Goal: Task Accomplishment & Management: Manage account settings

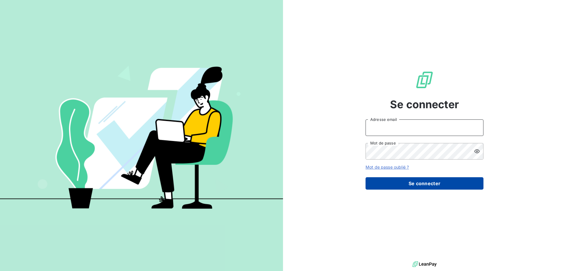
type input "[EMAIL_ADDRESS][DOMAIN_NAME]"
click at [388, 182] on button "Se connecter" at bounding box center [424, 183] width 118 height 12
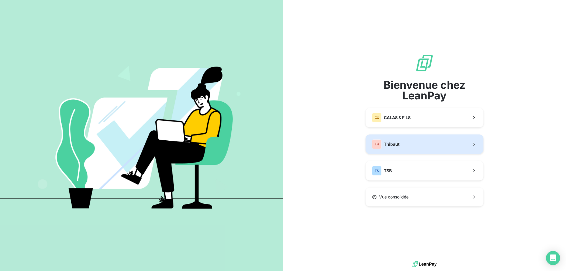
click at [395, 149] on button "TH Thibaut" at bounding box center [424, 143] width 118 height 19
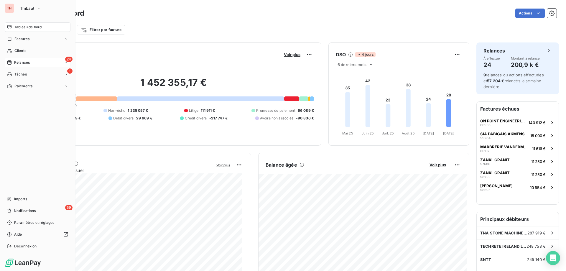
click at [11, 62] on icon at bounding box center [9, 62] width 5 height 5
click at [16, 60] on span "Relances" at bounding box center [22, 62] width 16 height 5
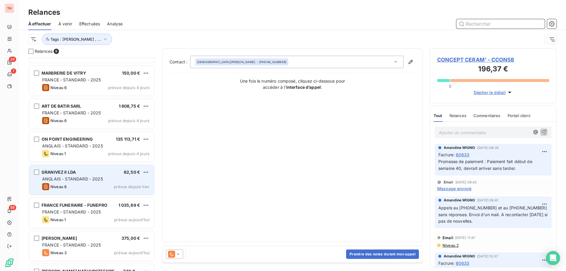
scroll to position [84, 0]
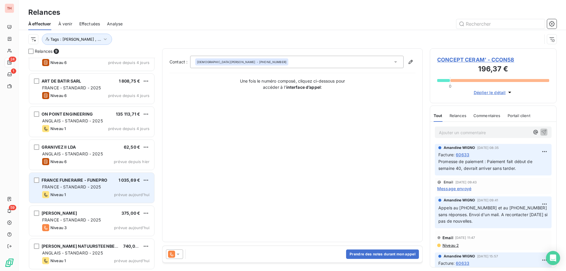
click at [104, 191] on div "Niveau 1 prévue aujourd’hui" at bounding box center [95, 194] width 107 height 7
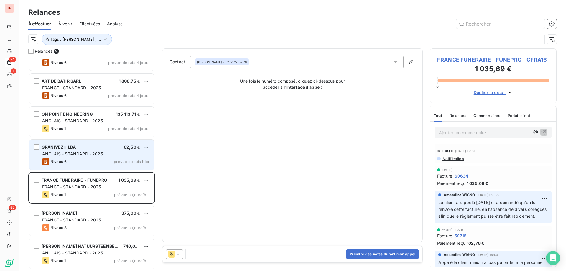
scroll to position [55, 0]
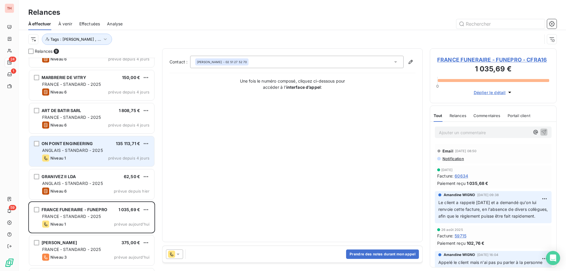
click at [109, 149] on div "ANGLAIS - STANDARD - 2025" at bounding box center [95, 150] width 107 height 6
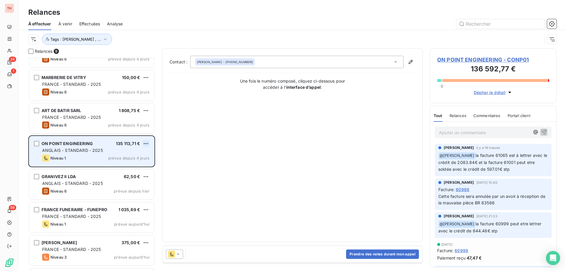
click at [144, 142] on html "TH 24 1 59 Relances À effectuer À venir Effectuées Analyse Tags : [PERSON_NAME]…" at bounding box center [283, 135] width 566 height 271
click at [136, 154] on div "Replanifier cette action" at bounding box center [120, 155] width 53 height 9
select select "9"
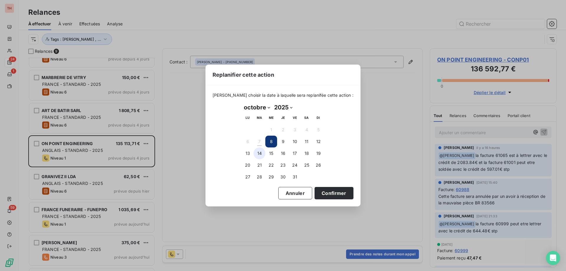
drag, startPoint x: 249, startPoint y: 153, endPoint x: 262, endPoint y: 154, distance: 13.3
click at [249, 153] on button "13" at bounding box center [248, 153] width 12 height 12
drag, startPoint x: 334, startPoint y: 193, endPoint x: 308, endPoint y: 180, distance: 28.3
click at [334, 193] on button "Confirmer" at bounding box center [333, 193] width 39 height 12
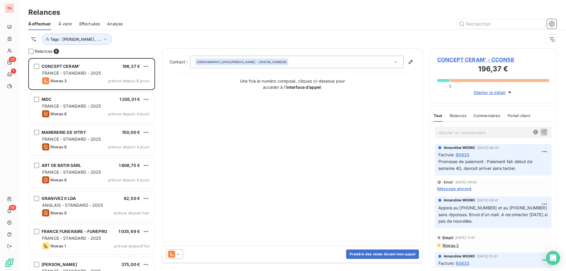
scroll to position [51, 0]
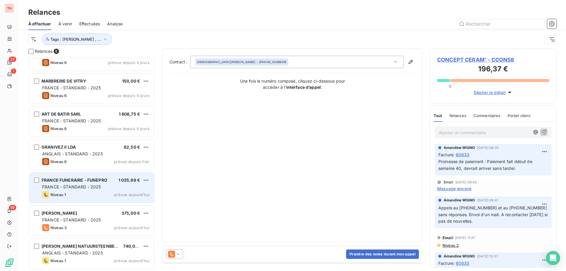
click at [105, 187] on div "FRANCE - STANDARD - 2025" at bounding box center [95, 187] width 107 height 6
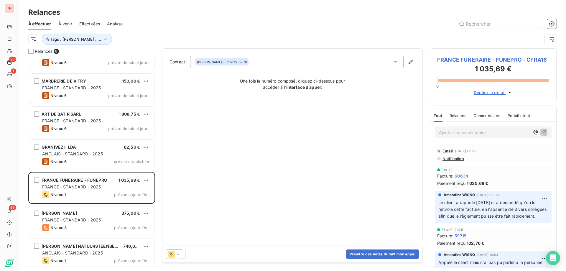
drag, startPoint x: 245, startPoint y: 61, endPoint x: 227, endPoint y: 86, distance: 30.4
click at [212, 107] on div "Contact : [PERSON_NAME] - 02 51 27 52 70 Une fois le numéro composé, cliquez ci…" at bounding box center [292, 145] width 246 height 179
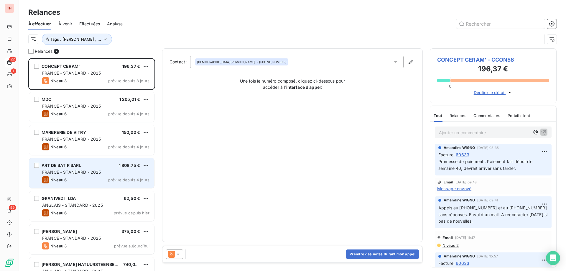
scroll to position [18, 0]
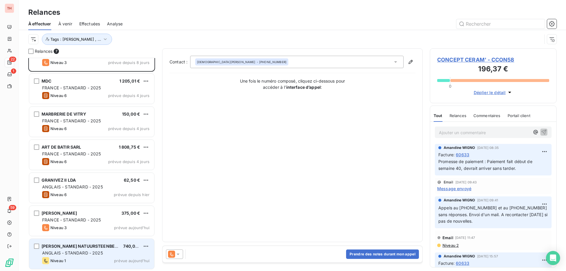
click at [120, 253] on div "ANGLAIS - STANDARD - 2025" at bounding box center [95, 253] width 107 height 6
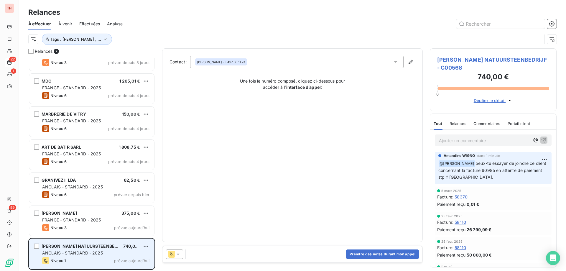
click at [149, 245] on div "BRETI STEENHOUWERIJ NATUURSTEENBEDRIJF 740,00 € ANGLAIS - STANDARD - 2025 Nivea…" at bounding box center [91, 254] width 125 height 30
click at [143, 245] on html "TH 22 1 59 Relances À effectuer À venir Effectuées Analyse Tags : [PERSON_NAME]…" at bounding box center [283, 135] width 566 height 271
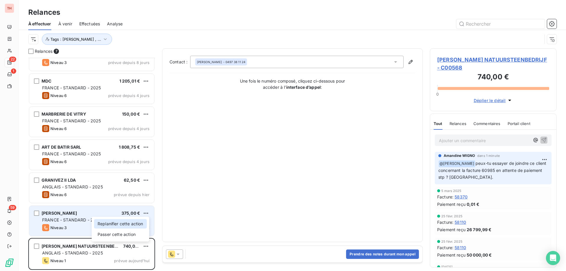
click at [137, 225] on div "Replanifier cette action" at bounding box center [120, 223] width 53 height 9
select select "9"
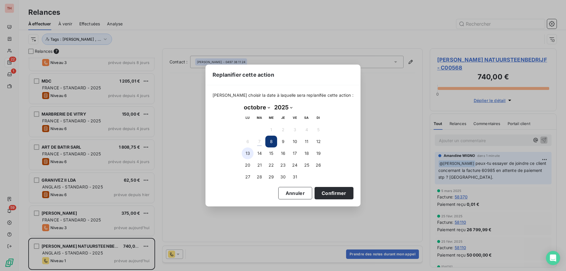
click at [248, 154] on button "13" at bounding box center [248, 153] width 12 height 12
click at [354, 254] on div "Replanifier cette action [PERSON_NAME] choisir la date à laquelle sera replanif…" at bounding box center [283, 135] width 566 height 271
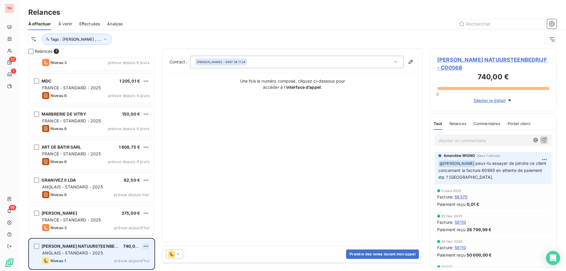
drag, startPoint x: 151, startPoint y: 243, endPoint x: 149, endPoint y: 246, distance: 3.4
click at [151, 243] on div "BRETI STEENHOUWERIJ NATUURSTEENBEDRIJF 740,00 € ANGLAIS - STANDARD - 2025 Nivea…" at bounding box center [91, 254] width 125 height 30
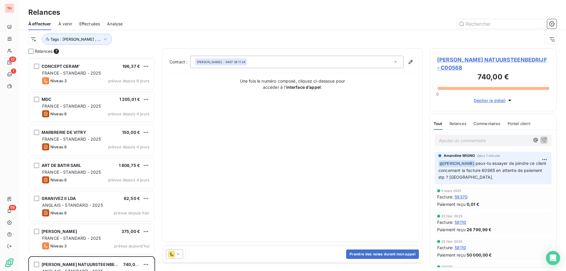
scroll to position [18, 0]
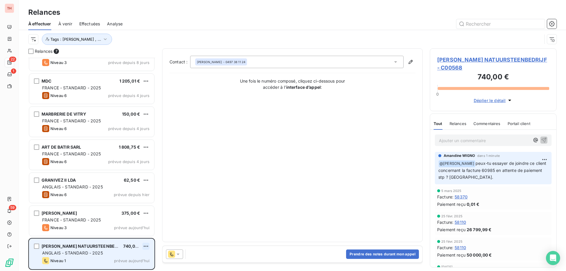
click at [148, 247] on html "TH 22 1 59 Relances À effectuer À venir Effectuées Analyse Tags : [PERSON_NAME]…" at bounding box center [283, 135] width 566 height 271
click at [123, 223] on div "Replanifier cette action" at bounding box center [120, 223] width 53 height 9
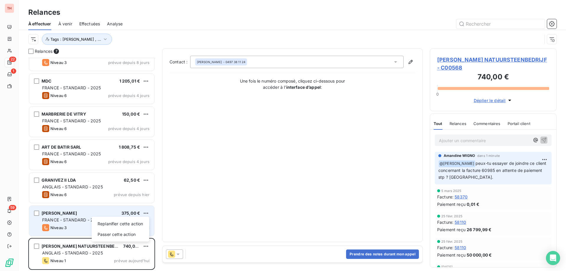
select select "9"
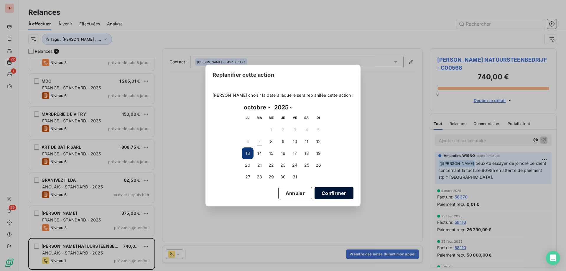
click at [319, 191] on button "Confirmer" at bounding box center [333, 193] width 39 height 12
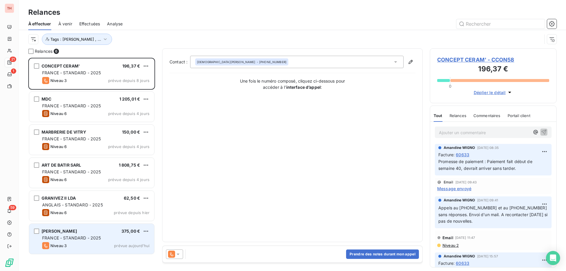
click at [112, 232] on div "MILETTO SARL 375,00 €" at bounding box center [95, 230] width 107 height 5
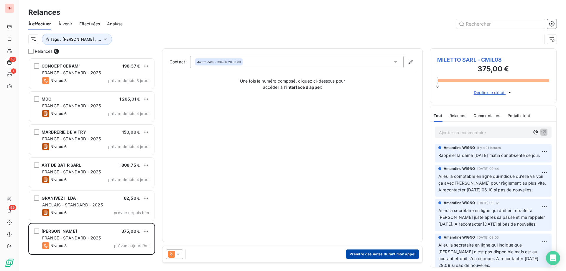
click at [365, 251] on button "Prendre des notes durant mon appel" at bounding box center [382, 253] width 73 height 9
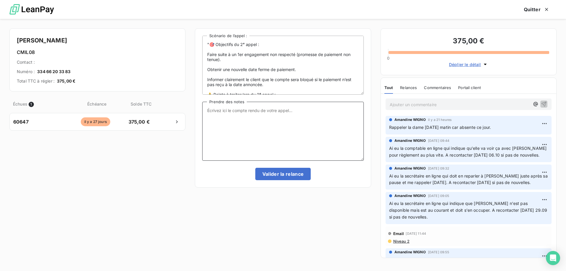
click at [264, 122] on textarea "Prendre des notes" at bounding box center [282, 131] width 161 height 59
paste textarea "Ai eu qqn en ligne qui indique qu'elle va en reparler"
type textarea "Ai eu qqn en ligne qui indique qu'elle va en reparler avec [PERSON_NAME], qui d…"
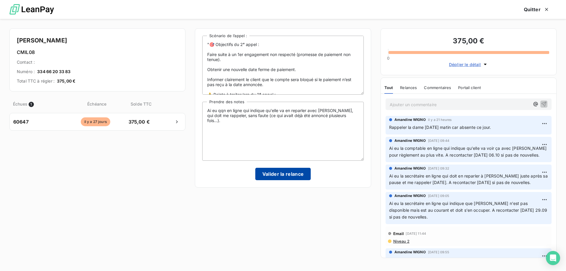
click at [281, 171] on button "Valider la relance" at bounding box center [283, 174] width 56 height 12
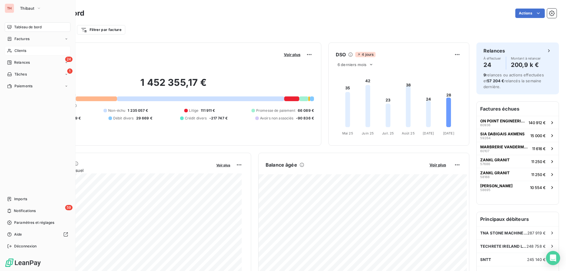
click at [14, 50] on div "Clients" at bounding box center [38, 50] width 66 height 9
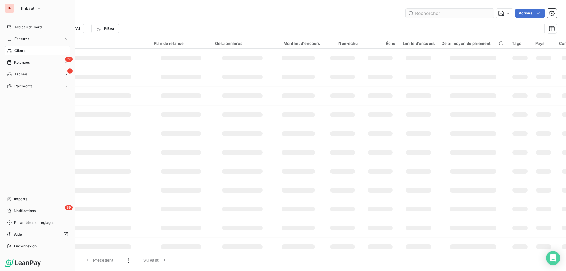
click at [442, 13] on input "text" at bounding box center [449, 13] width 88 height 9
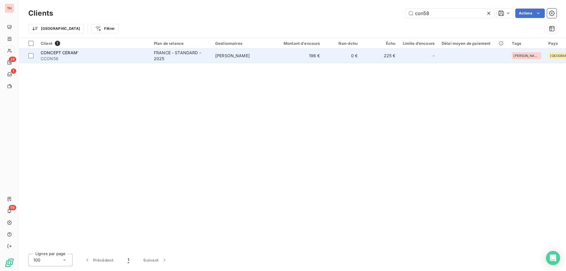
type input "con58"
click at [269, 61] on td "Tony MERLIN" at bounding box center [242, 56] width 61 height 14
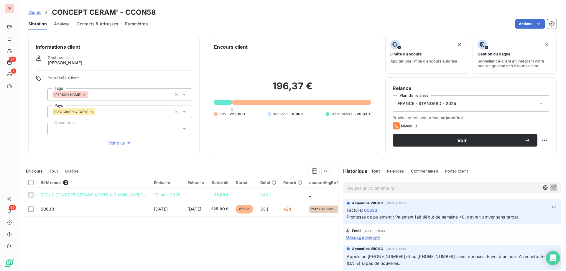
click at [36, 13] on span "Clients" at bounding box center [34, 12] width 13 height 5
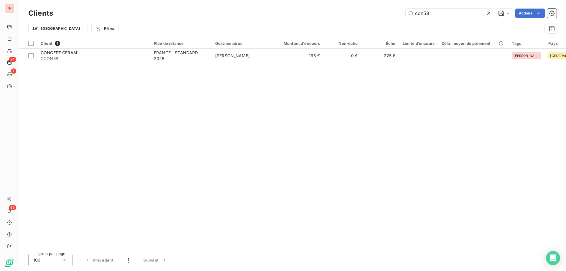
drag, startPoint x: 428, startPoint y: 13, endPoint x: 401, endPoint y: 14, distance: 27.1
click at [401, 14] on div "con58 Actions" at bounding box center [308, 13] width 496 height 9
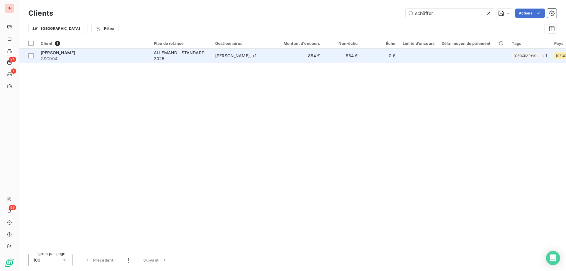
type input "schäffer"
click at [183, 55] on div "ALLEMAND - STANDARD - 2025" at bounding box center [181, 56] width 54 height 12
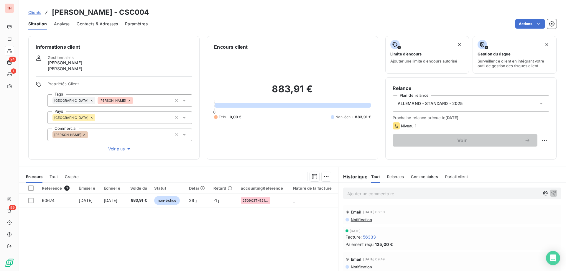
drag, startPoint x: 37, startPoint y: 13, endPoint x: 205, endPoint y: 25, distance: 168.7
click at [37, 13] on span "Clients" at bounding box center [34, 12] width 13 height 5
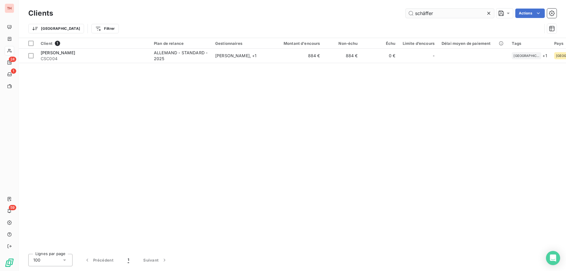
drag, startPoint x: 434, startPoint y: 13, endPoint x: 407, endPoint y: 16, distance: 27.6
click at [407, 16] on input "schäffer" at bounding box center [449, 13] width 88 height 9
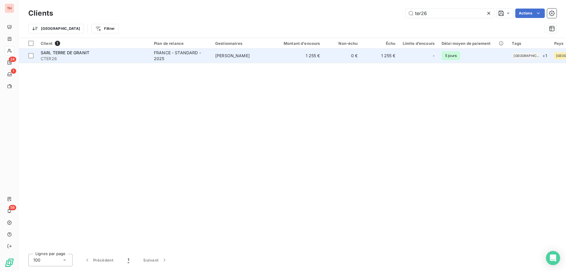
type input "ter26"
click at [249, 55] on span "PATRICK DELBREIL" at bounding box center [232, 55] width 34 height 5
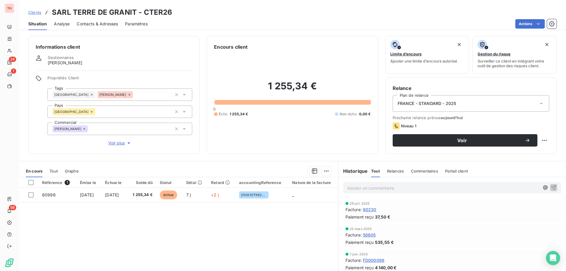
drag, startPoint x: 37, startPoint y: 13, endPoint x: 47, endPoint y: 10, distance: 11.0
click at [37, 13] on span "Clients" at bounding box center [34, 12] width 13 height 5
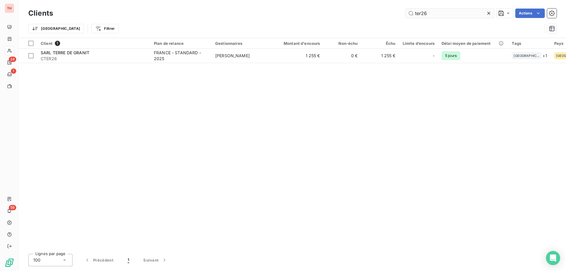
drag, startPoint x: 427, startPoint y: 13, endPoint x: 408, endPoint y: 11, distance: 18.6
click at [408, 11] on input "ter26" at bounding box center [449, 13] width 88 height 9
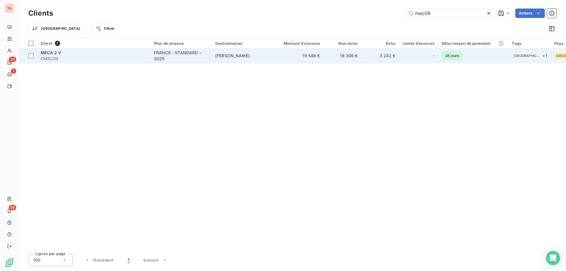
type input "mec09"
click at [217, 56] on span "Tony MERLIN" at bounding box center [232, 55] width 34 height 5
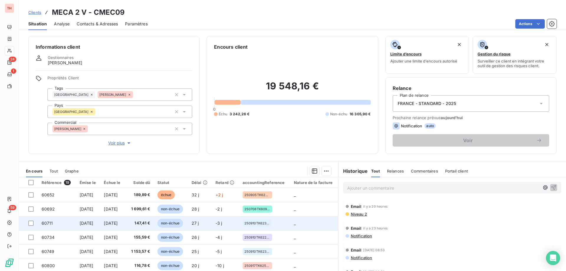
scroll to position [29, 0]
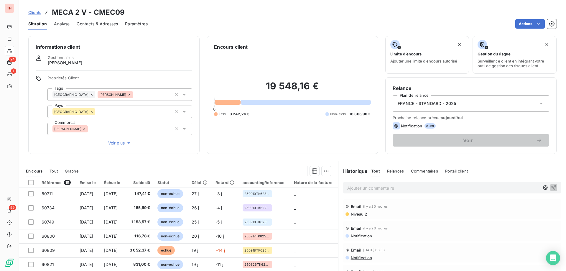
drag, startPoint x: 31, startPoint y: 12, endPoint x: 121, endPoint y: 9, distance: 89.9
click at [31, 12] on span "Clients" at bounding box center [34, 12] width 13 height 5
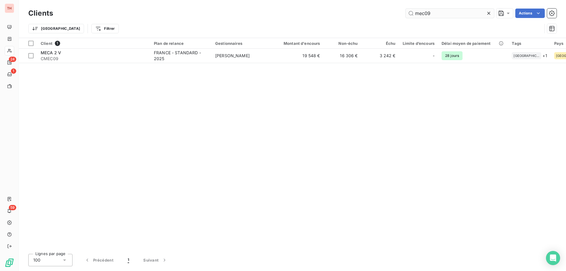
drag, startPoint x: 440, startPoint y: 15, endPoint x: 410, endPoint y: 14, distance: 30.1
click at [410, 14] on input "mec09" at bounding box center [449, 13] width 88 height 9
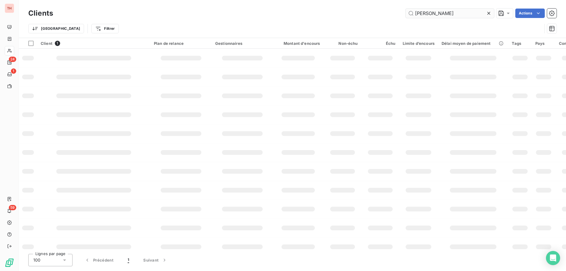
type input "aurelien"
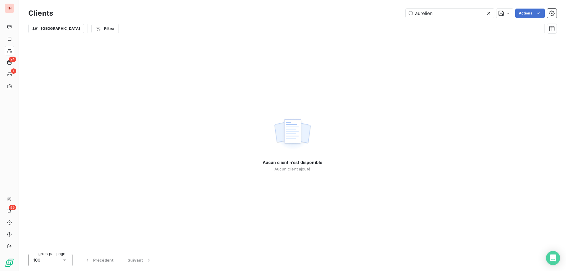
drag, startPoint x: 441, startPoint y: 16, endPoint x: 388, endPoint y: 15, distance: 53.0
click at [388, 15] on div "aurelien Actions" at bounding box center [308, 13] width 496 height 9
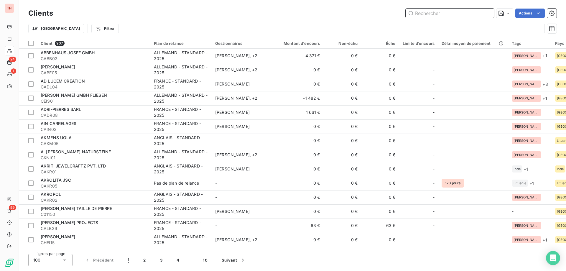
click at [428, 14] on input "text" at bounding box center [449, 13] width 88 height 9
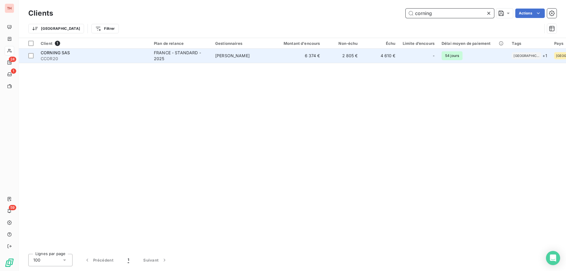
type input "corning"
click at [283, 58] on td "6 374 €" at bounding box center [298, 56] width 51 height 14
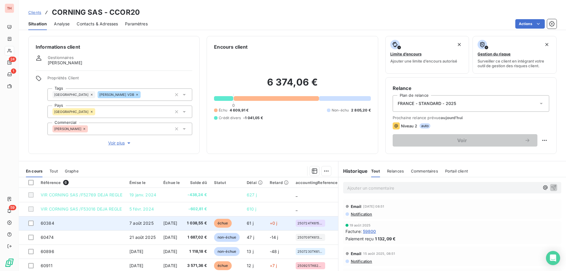
scroll to position [29, 0]
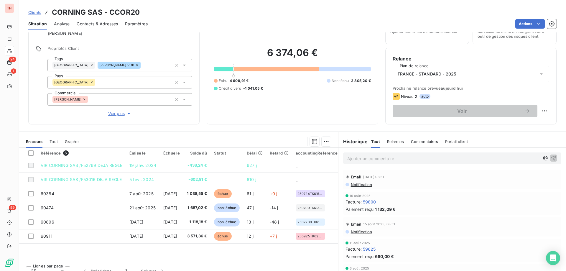
click at [33, 13] on span "Clients" at bounding box center [34, 12] width 13 height 5
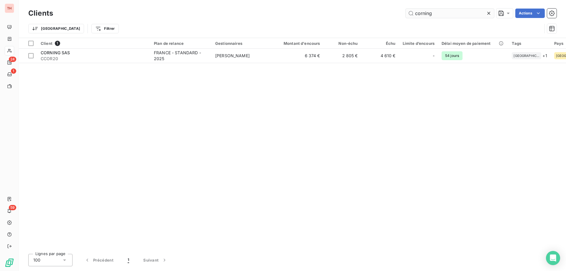
drag, startPoint x: 417, startPoint y: 15, endPoint x: 406, endPoint y: 15, distance: 10.3
click at [406, 15] on input "corning" at bounding box center [449, 13] width 88 height 9
type input "onp01"
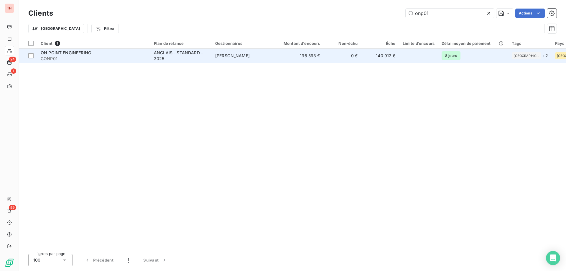
click at [181, 56] on div "ANGLAIS - STANDARD - 2025" at bounding box center [181, 56] width 54 height 12
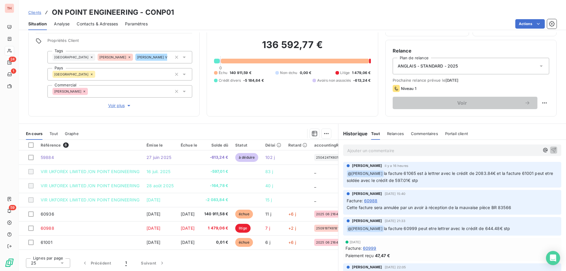
click at [35, 10] on span "Clients" at bounding box center [34, 12] width 13 height 5
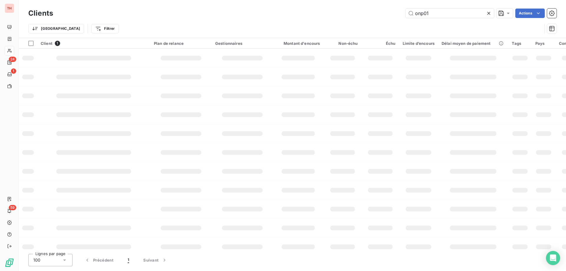
drag, startPoint x: 433, startPoint y: 12, endPoint x: 402, endPoint y: 16, distance: 31.5
click at [402, 16] on div "onp01 Actions" at bounding box center [308, 13] width 496 height 9
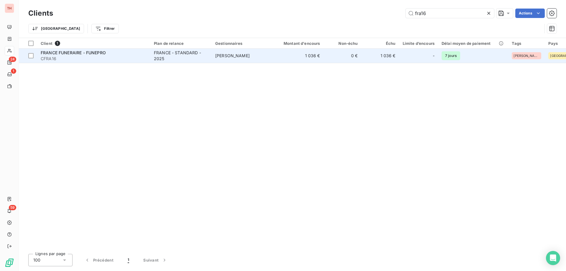
type input "fra16"
click at [205, 54] on div "FRANCE - STANDARD - 2025" at bounding box center [181, 56] width 54 height 12
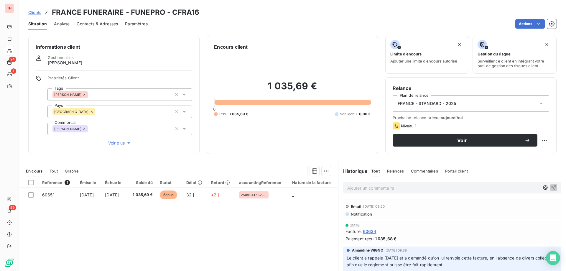
click at [392, 188] on p "Ajouter un commentaire ﻿" at bounding box center [443, 187] width 192 height 7
drag, startPoint x: 358, startPoint y: 187, endPoint x: 371, endPoint y: 200, distance: 18.8
click at [358, 187] on span "Mme reveleau est en arrêt, mon interlocutrice va voir avec M. Olgiati" at bounding box center [422, 187] width 151 height 5
drag, startPoint x: 485, startPoint y: 188, endPoint x: 330, endPoint y: 187, distance: 154.7
click at [330, 187] on div "En cours Tout Graphe Référence 1 Émise le Échue le Solde dû Statut Délai Retard…" at bounding box center [292, 234] width 547 height 147
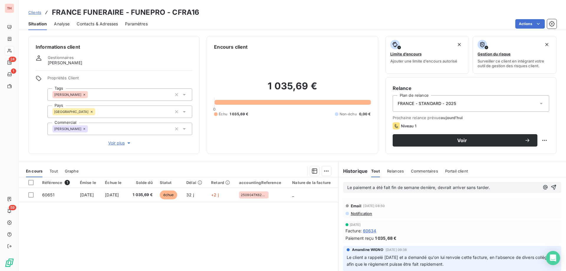
click at [411, 188] on span "Le paiement a été fait fin de semane denière, devrait arriver sans tarder." at bounding box center [418, 187] width 143 height 5
drag, startPoint x: 425, startPoint y: 187, endPoint x: 428, endPoint y: 206, distance: 18.8
click at [425, 187] on span "Le paiement a été fait fin de semaine denière, devrait arriver sans tarder." at bounding box center [418, 187] width 143 height 5
click at [550, 187] on icon "button" at bounding box center [553, 187] width 6 height 6
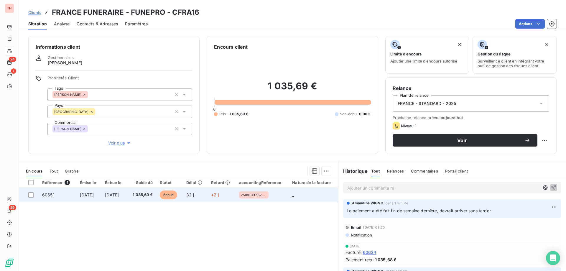
click at [183, 201] on td "échue" at bounding box center [169, 195] width 27 height 14
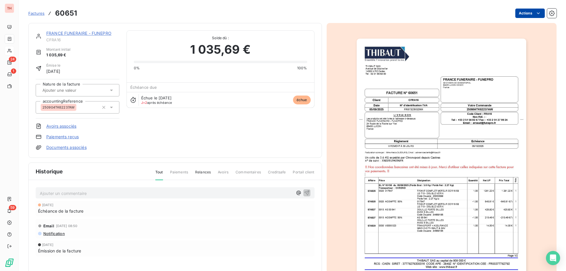
click at [524, 12] on html "TH 24 1 59 Factures 60651 Actions FRANCE FUNERAIRE - FUNEPRO CFRA16 Montant ini…" at bounding box center [283, 135] width 566 height 271
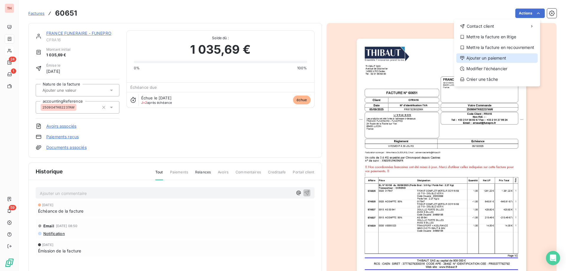
click at [489, 58] on div "Ajouter un paiement" at bounding box center [496, 57] width 81 height 9
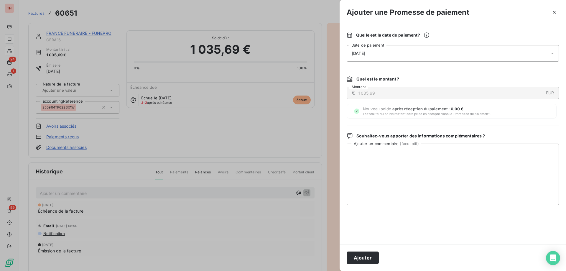
click at [390, 57] on div "08/10/2025" at bounding box center [453, 53] width 212 height 17
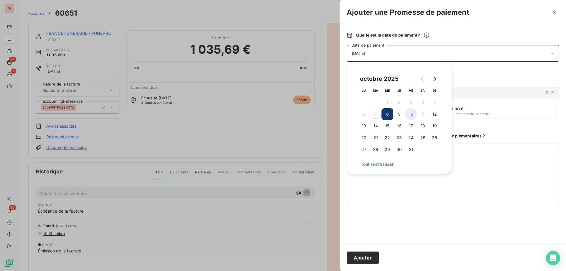
click at [412, 116] on button "10" at bounding box center [411, 114] width 12 height 12
click at [362, 255] on button "Ajouter" at bounding box center [363, 257] width 32 height 12
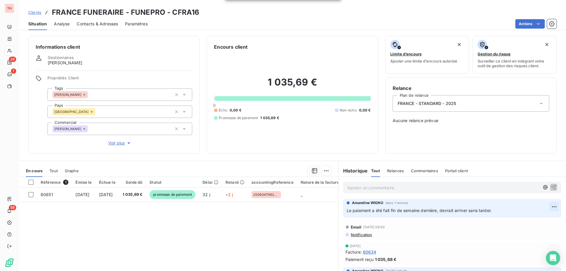
click at [547, 206] on html "TH 24 1 59 Clients FRANCE FUNERAIRE - FUNEPRO - CFRA16 Situation Analyse Contac…" at bounding box center [283, 135] width 566 height 271
drag, startPoint x: 529, startPoint y: 220, endPoint x: 510, endPoint y: 220, distance: 18.9
click at [529, 220] on div "Editer" at bounding box center [530, 219] width 33 height 9
click at [367, 210] on span "Le paiement a été fait fin de semaine dernière, devrait arriver sans tarder." at bounding box center [419, 210] width 145 height 5
click at [552, 210] on icon "button" at bounding box center [554, 210] width 5 height 5
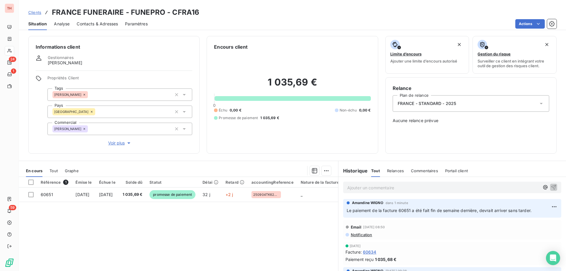
drag, startPoint x: 39, startPoint y: 15, endPoint x: 55, endPoint y: 11, distance: 17.1
click at [39, 15] on link "Clients" at bounding box center [34, 12] width 13 height 6
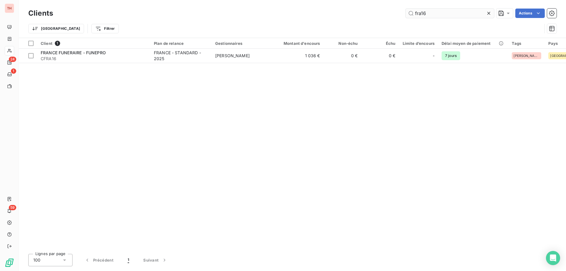
drag, startPoint x: 428, startPoint y: 14, endPoint x: 405, endPoint y: 14, distance: 23.0
click at [405, 14] on input "fra16" at bounding box center [449, 13] width 88 height 9
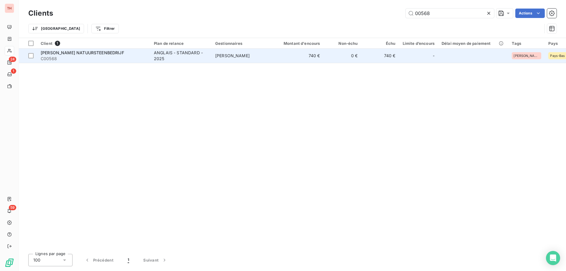
type input "00568"
click at [233, 52] on td "[PERSON_NAME]" at bounding box center [242, 56] width 61 height 14
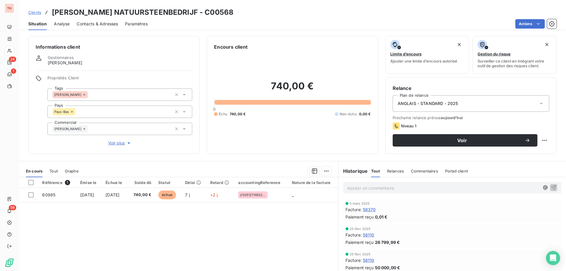
click at [114, 27] on div "Contacts & Adresses" at bounding box center [97, 24] width 41 height 12
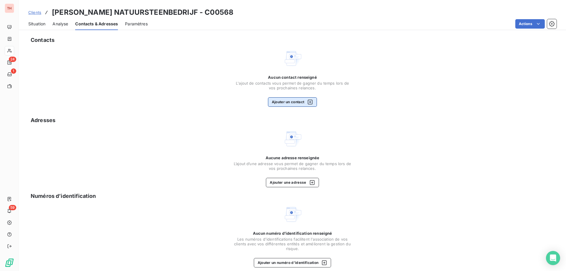
click at [295, 103] on button "Ajouter un contact" at bounding box center [292, 101] width 49 height 9
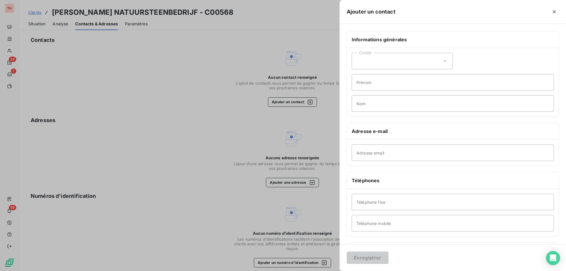
click at [384, 65] on div "Civilité" at bounding box center [402, 61] width 101 height 17
click at [381, 85] on li "Monsieur" at bounding box center [402, 86] width 101 height 11
click at [385, 85] on input "Prénom" at bounding box center [453, 82] width 202 height 17
type input "Jesse"
click at [384, 105] on input "Nom" at bounding box center [453, 103] width 202 height 17
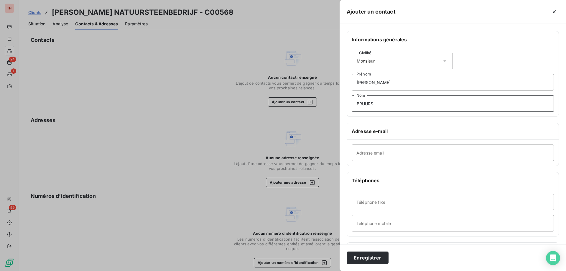
type input "BRUURS"
click at [389, 153] on input "Adresse email" at bounding box center [453, 152] width 202 height 17
paste input "info@breti.nl"
type input "info@breti.nl"
click at [396, 203] on input "Téléphone fixe" at bounding box center [453, 202] width 202 height 17
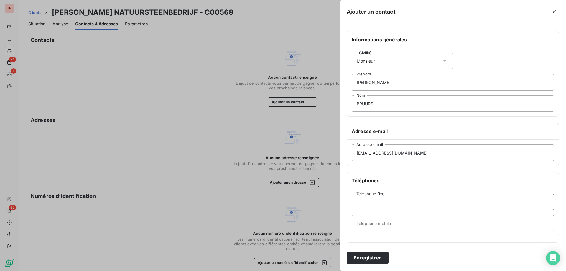
paste input "0497 38 11 24"
type input "0497 38 11 24"
click at [371, 256] on button "Enregistrer" at bounding box center [368, 257] width 42 height 12
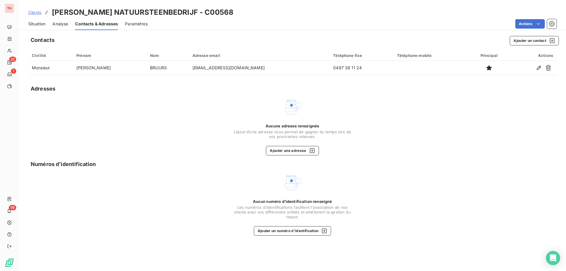
click at [44, 23] on span "Situation" at bounding box center [36, 24] width 17 height 6
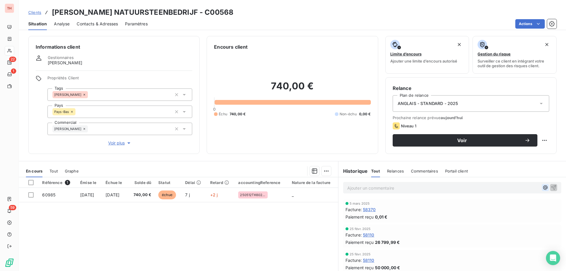
click at [543, 187] on icon "button" at bounding box center [545, 187] width 4 height 4
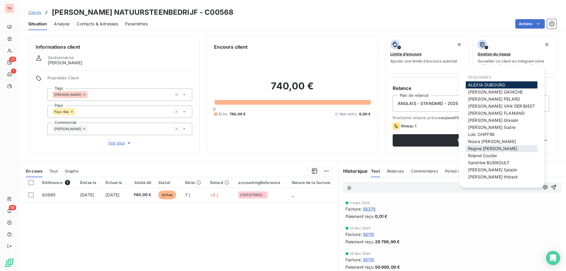
scroll to position [8, 0]
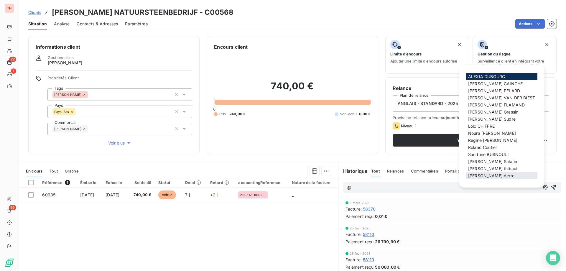
click at [491, 175] on div "steve derre" at bounding box center [502, 175] width 72 height 7
click at [476, 176] on span "steve derre" at bounding box center [491, 175] width 46 height 5
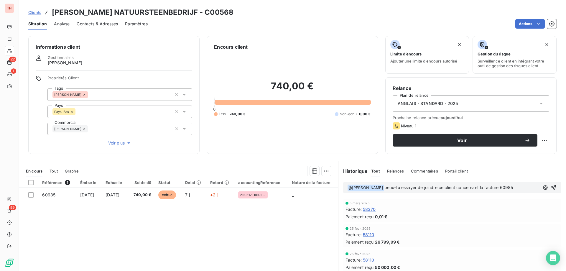
click at [514, 191] on div "﻿ @ steve derre ﻿ peux-tu essayer de joindre ce client concernant la facture 60…" at bounding box center [452, 187] width 218 height 11
click at [514, 189] on p "﻿ @ steve derre ﻿ peux-tu essayer de joindre ce client concernant la facture 60…" at bounding box center [443, 187] width 192 height 7
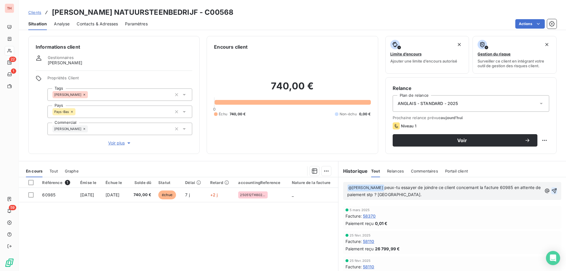
click at [551, 190] on icon "button" at bounding box center [554, 191] width 6 height 6
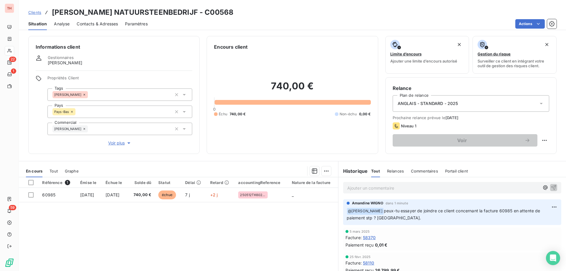
drag, startPoint x: 32, startPoint y: 14, endPoint x: 37, endPoint y: 14, distance: 4.1
click at [32, 14] on span "Clients" at bounding box center [34, 12] width 13 height 5
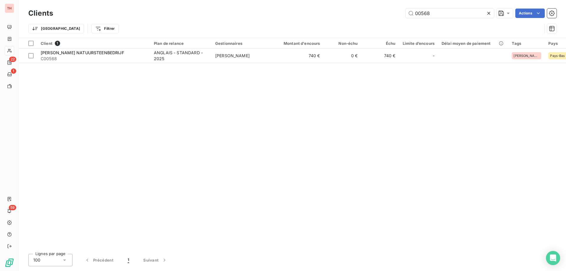
drag, startPoint x: 430, startPoint y: 13, endPoint x: 402, endPoint y: 16, distance: 28.1
click at [402, 16] on div "00568 Actions" at bounding box center [308, 13] width 496 height 9
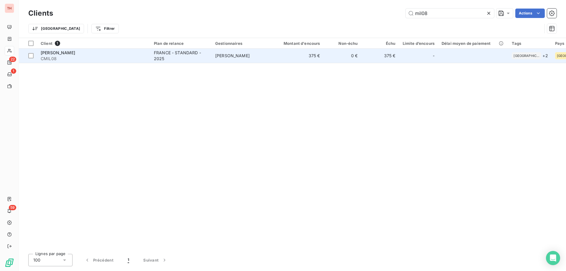
type input "mil08"
click at [232, 58] on td "PATRICK DELBREIL" at bounding box center [242, 56] width 61 height 14
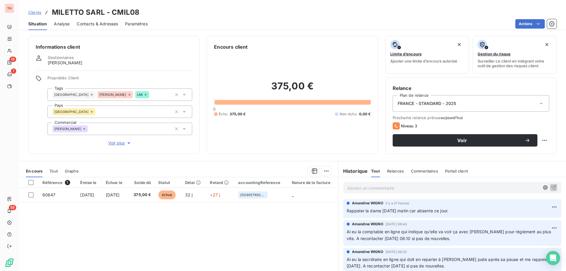
click at [36, 14] on span "Clients" at bounding box center [34, 12] width 13 height 5
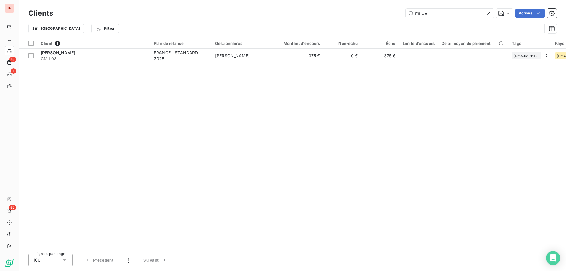
drag, startPoint x: 412, startPoint y: 14, endPoint x: 399, endPoint y: 14, distance: 13.0
click at [399, 13] on div "mil08 Actions" at bounding box center [308, 13] width 496 height 9
drag, startPoint x: 424, startPoint y: 13, endPoint x: 405, endPoint y: 12, distance: 19.8
click at [405, 12] on div "villeroy Actions" at bounding box center [308, 13] width 496 height 9
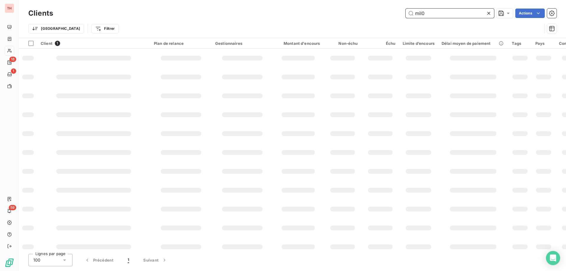
type input "mil08"
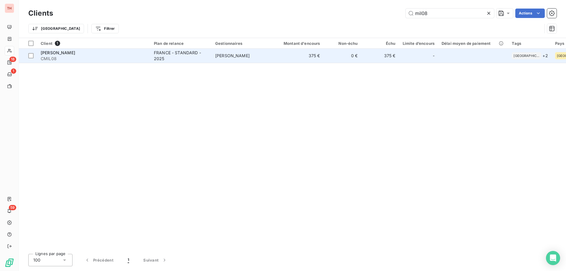
click at [240, 58] on span "PATRICK DELBREIL" at bounding box center [232, 55] width 34 height 5
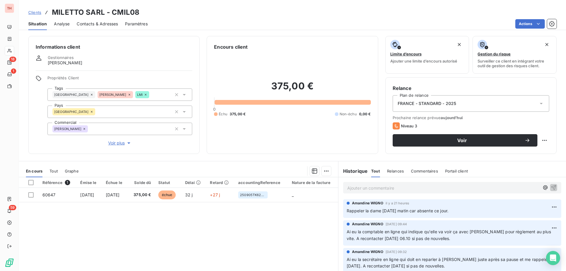
click at [428, 191] on p "Ajouter un commentaire ﻿" at bounding box center [443, 187] width 192 height 7
click at [446, 188] on p "Ai eu qqn en ligne qui indique qu'elle va en repar" at bounding box center [443, 187] width 192 height 7
drag, startPoint x: 452, startPoint y: 188, endPoint x: 305, endPoint y: 187, distance: 147.0
click at [306, 187] on div "En cours Tout Graphe Référence 1 Émise le Échue le Solde dû Statut Délai Retard…" at bounding box center [292, 234] width 547 height 147
copy span "Ai eu qqn en ligne qui indique qu'elle va en reparler"
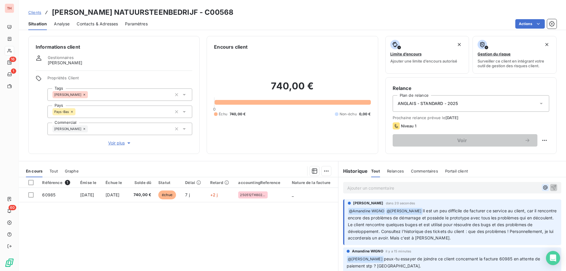
click at [542, 187] on icon "button" at bounding box center [545, 187] width 6 height 6
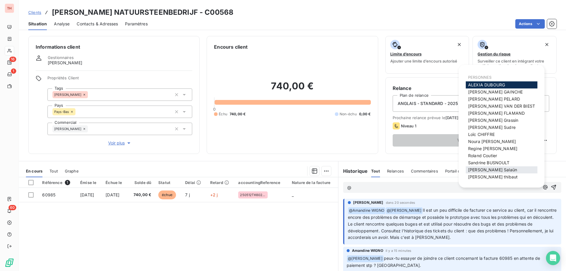
scroll to position [8, 0]
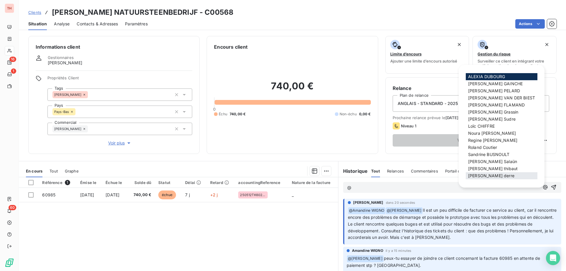
click at [488, 174] on span "steve derre" at bounding box center [491, 175] width 46 height 5
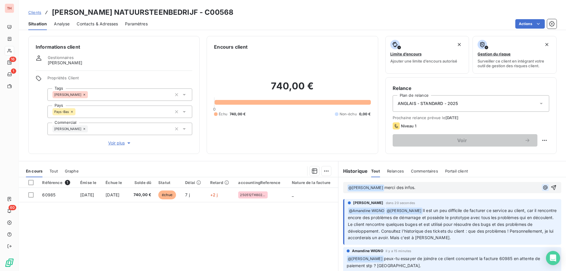
click at [542, 187] on icon "button" at bounding box center [545, 187] width 6 height 6
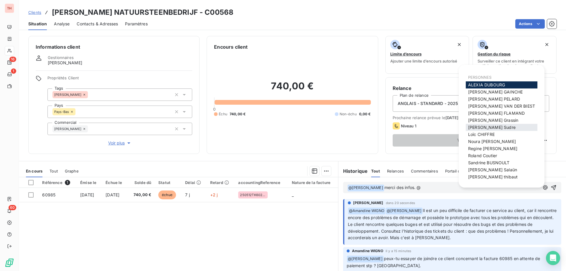
click at [495, 128] on div "Gilles Sudre" at bounding box center [502, 127] width 72 height 7
click at [496, 126] on div "Gilles Sudre" at bounding box center [502, 127] width 72 height 7
click at [486, 127] on span "Gilles Sudre" at bounding box center [491, 127] width 47 height 5
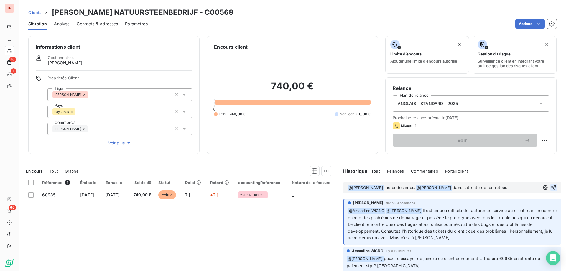
click at [550, 189] on icon "button" at bounding box center [553, 187] width 6 height 6
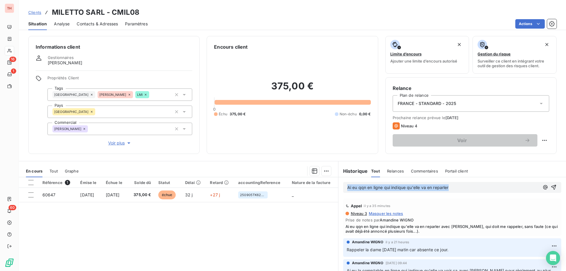
click at [32, 11] on span "Clients" at bounding box center [34, 12] width 13 height 5
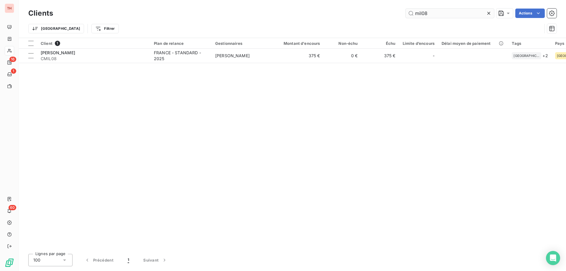
click at [426, 13] on input "mil08" at bounding box center [449, 13] width 88 height 9
drag, startPoint x: 417, startPoint y: 12, endPoint x: 389, endPoint y: 12, distance: 28.6
click at [389, 12] on div "mil08 Actions" at bounding box center [308, 13] width 496 height 9
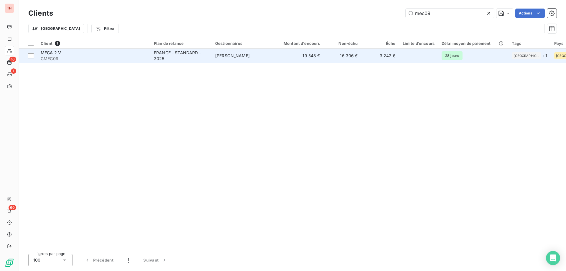
type input "mec09"
click at [179, 60] on div "FRANCE - STANDARD - 2025" at bounding box center [181, 56] width 54 height 12
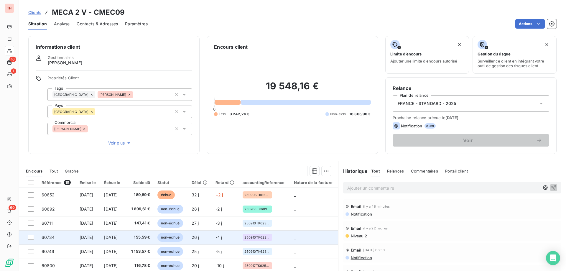
click at [125, 235] on td "11 oct. 2025" at bounding box center [112, 237] width 25 height 14
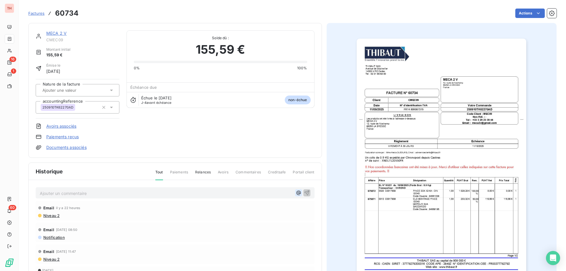
click at [296, 192] on icon "button" at bounding box center [299, 193] width 6 height 6
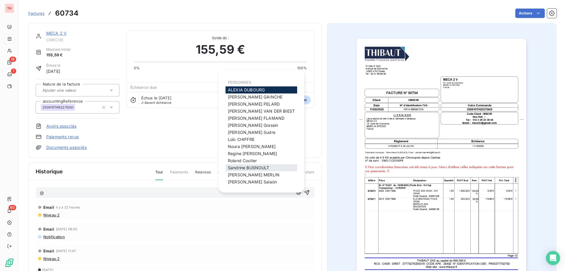
click at [250, 166] on span "Sandrine BUSNOULT" at bounding box center [249, 167] width 42 height 5
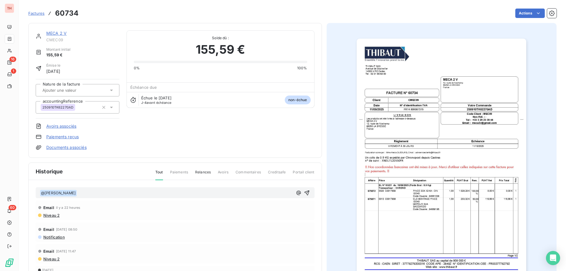
click at [194, 196] on p "﻿ @ Sandrine BUSNOULT ﻿ ﻿" at bounding box center [166, 192] width 253 height 7
click at [305, 193] on icon "button" at bounding box center [307, 193] width 6 height 6
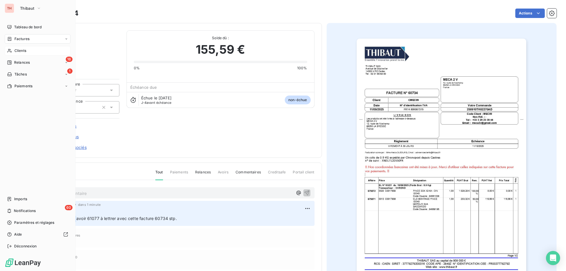
click at [14, 51] on div "Clients" at bounding box center [38, 50] width 66 height 9
